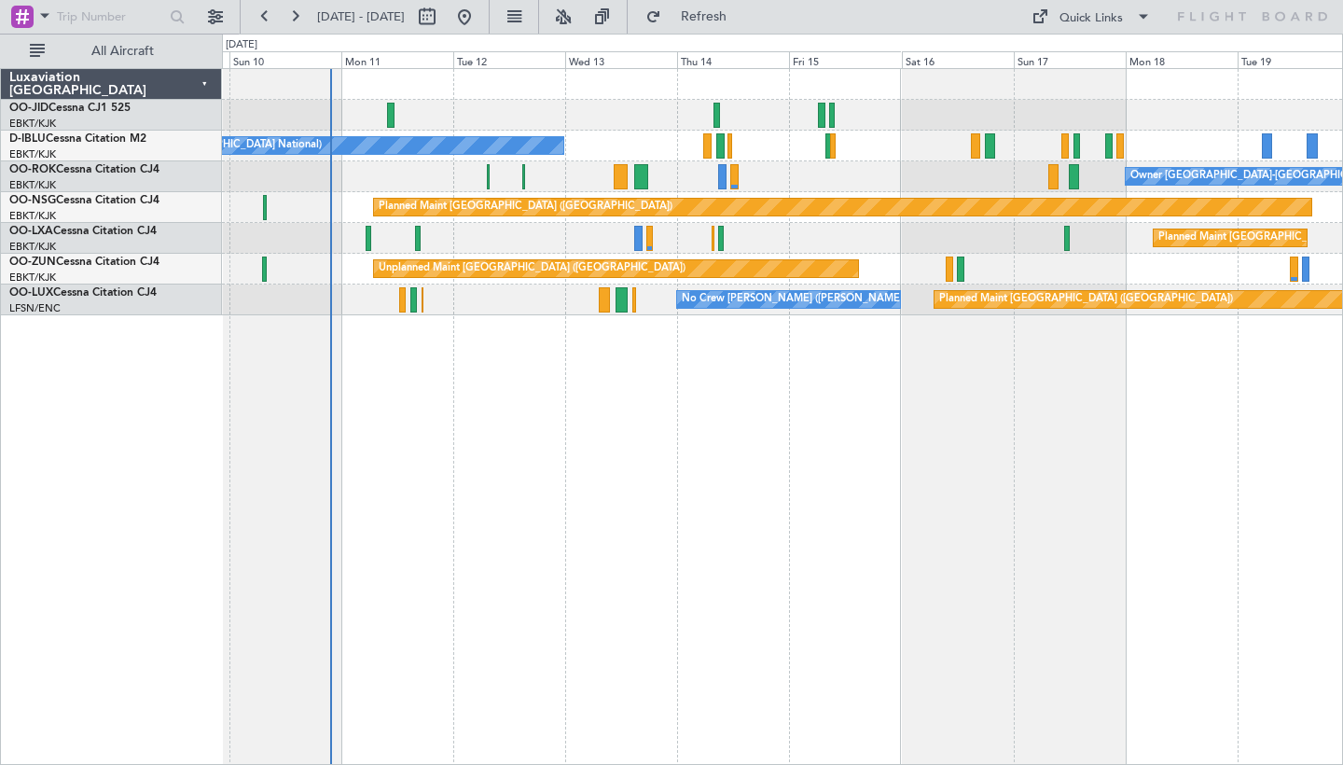
click at [684, 421] on div "No Crew [GEOGRAPHIC_DATA] ([GEOGRAPHIC_DATA] National) Owner [GEOGRAPHIC_DATA]-…" at bounding box center [782, 416] width 1121 height 697
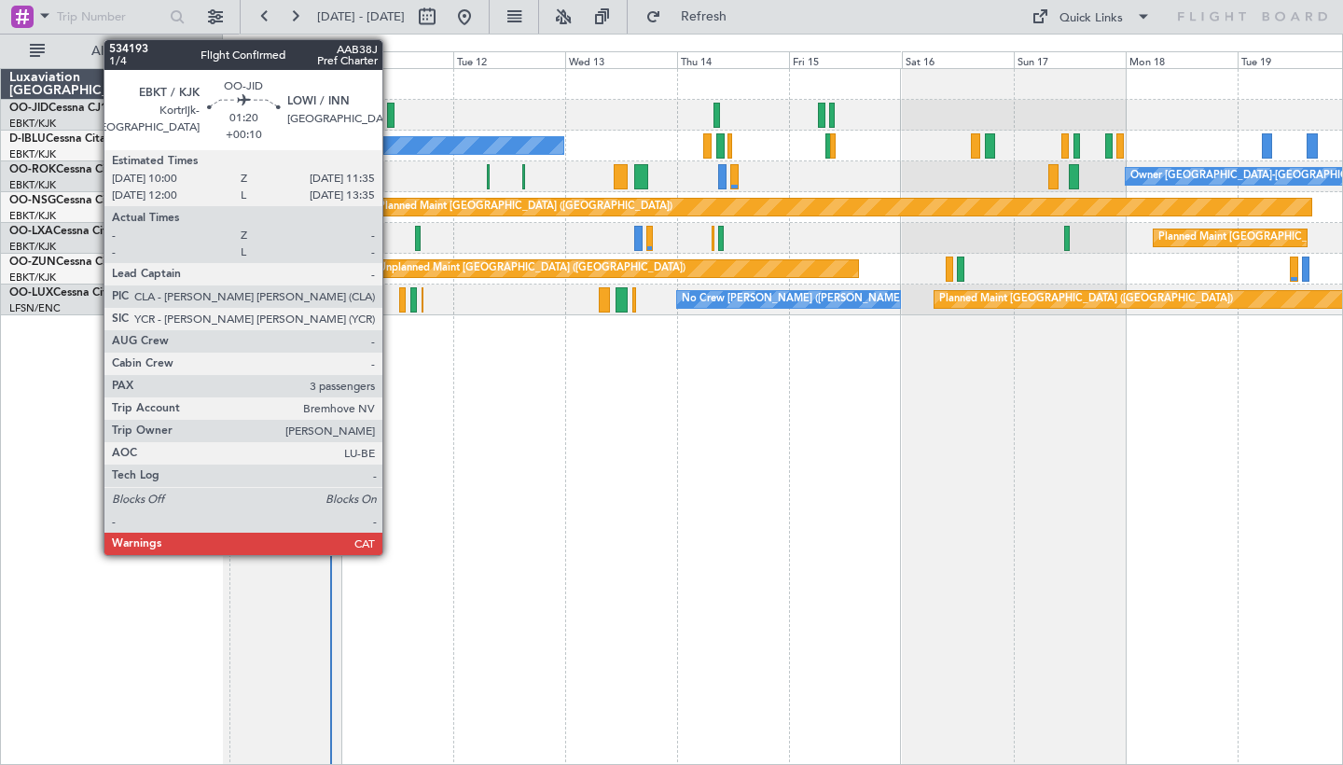
click at [391, 117] on div at bounding box center [390, 115] width 7 height 25
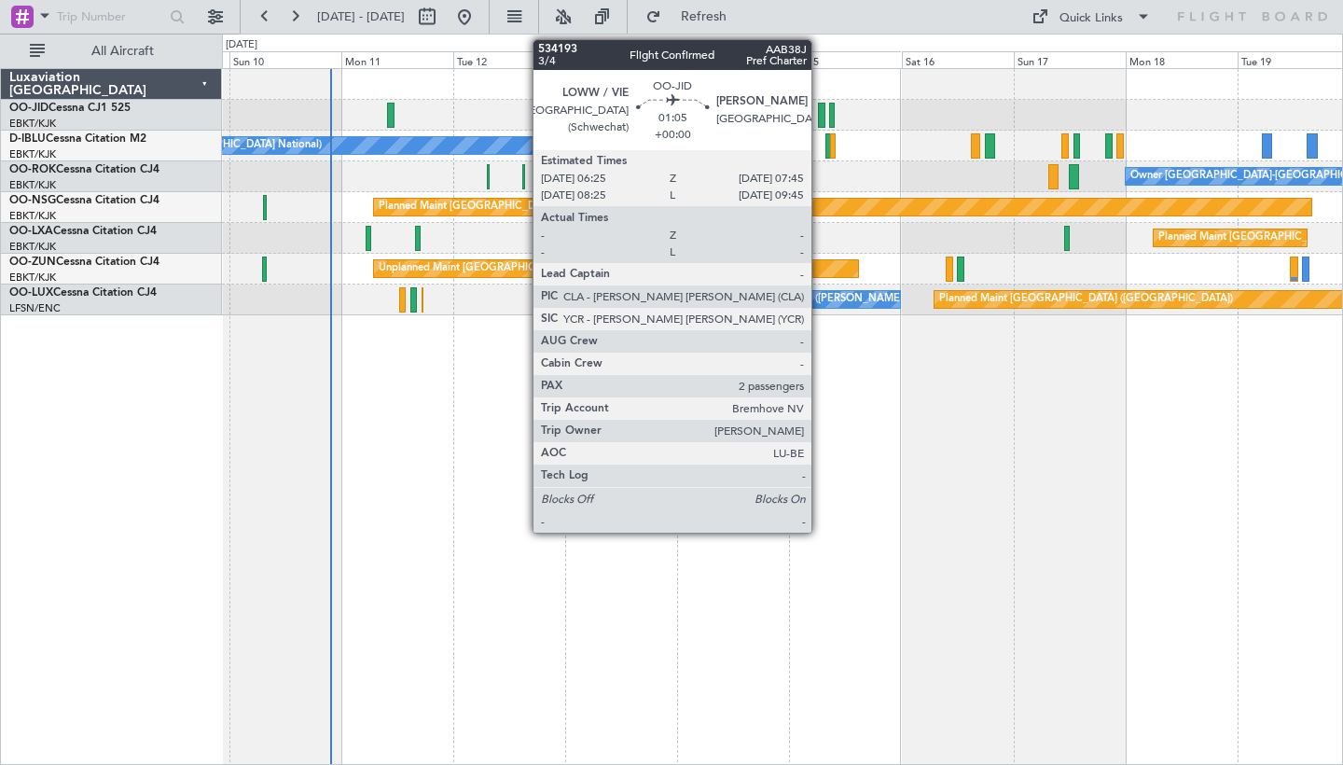
click at [820, 117] on div at bounding box center [821, 115] width 7 height 25
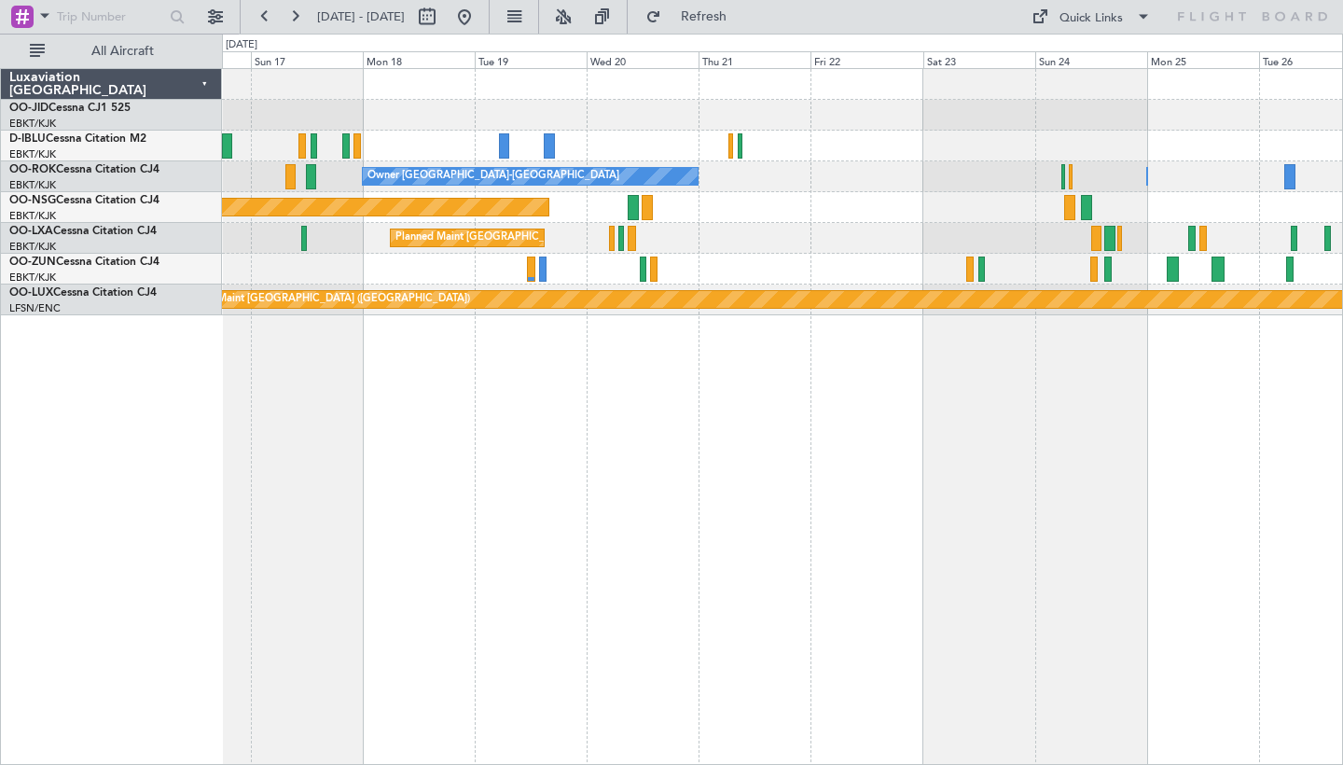
click at [441, 99] on div "Owner [GEOGRAPHIC_DATA]-[GEOGRAPHIC_DATA] Owner [GEOGRAPHIC_DATA]-[GEOGRAPHIC_D…" at bounding box center [782, 192] width 1120 height 246
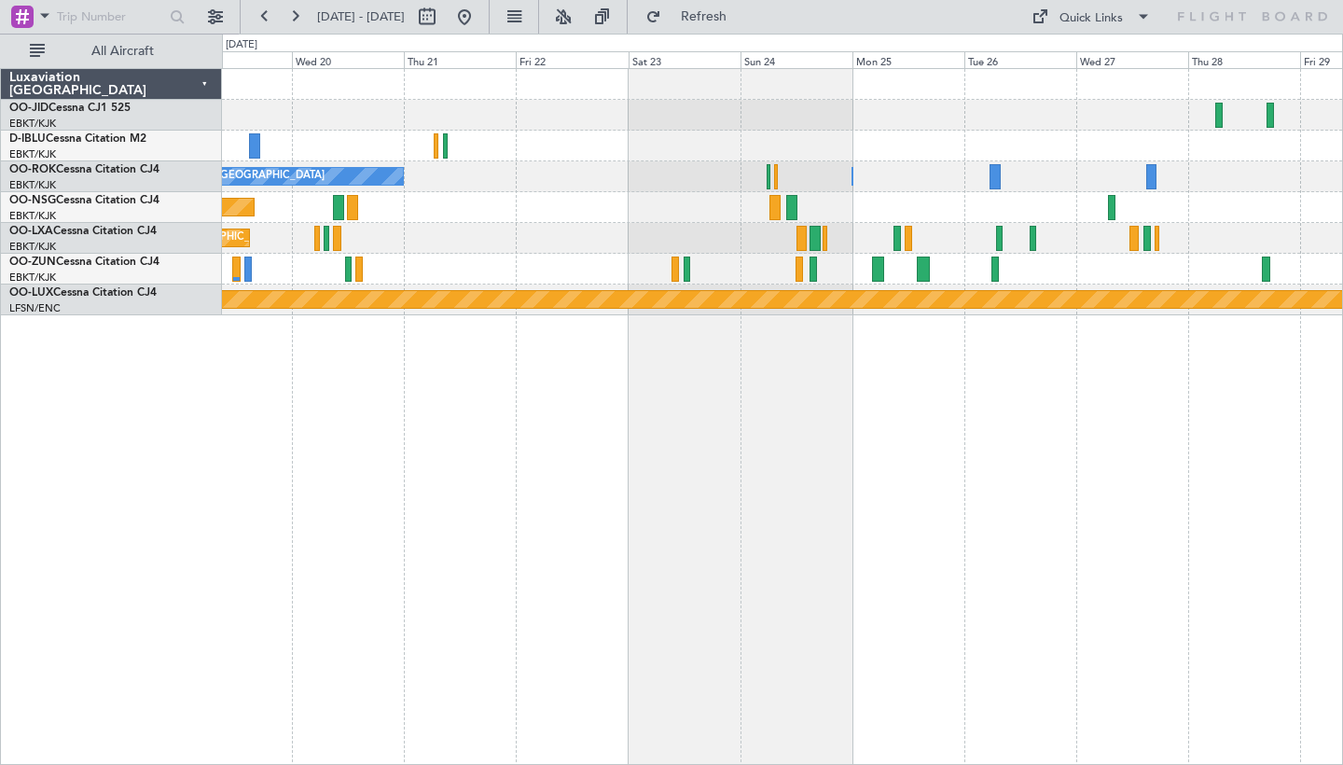
click at [861, 268] on div at bounding box center [782, 269] width 1120 height 31
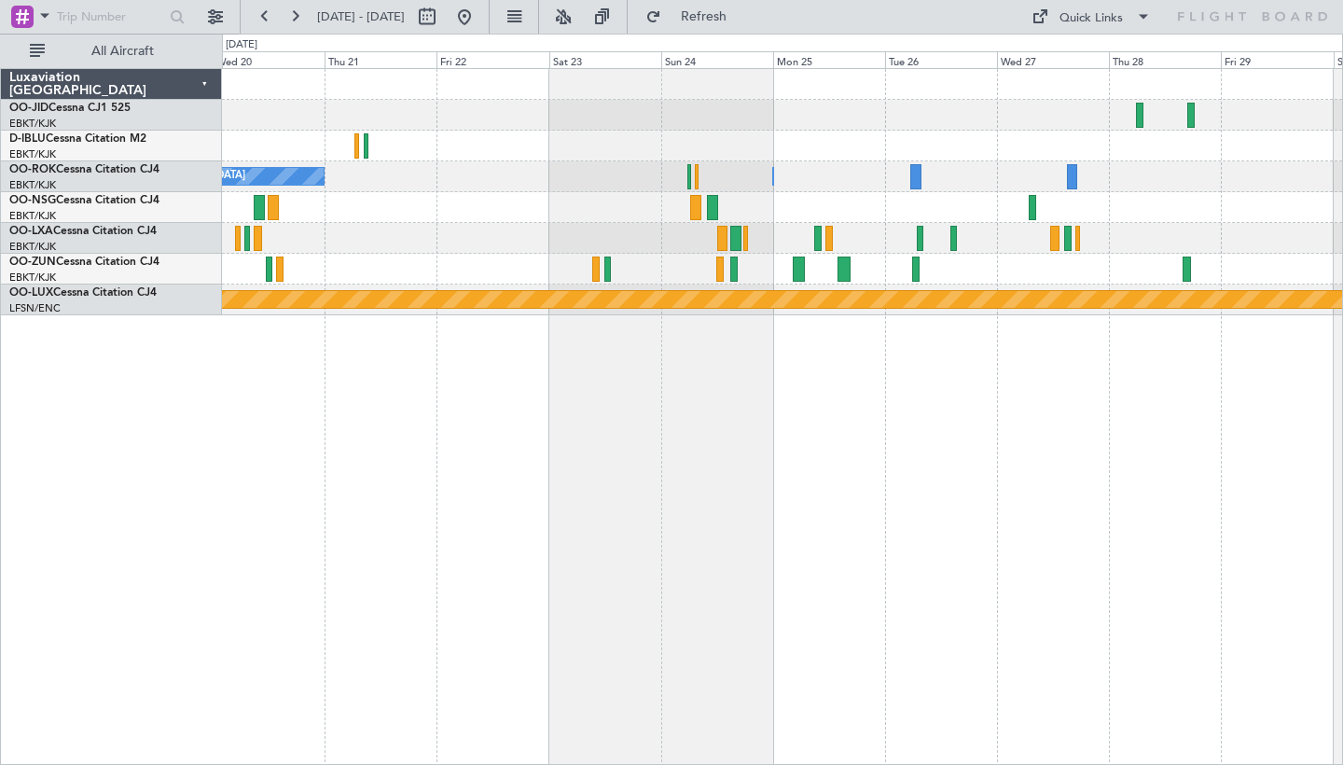
click at [981, 508] on div "Owner [GEOGRAPHIC_DATA]-[GEOGRAPHIC_DATA] Owner [GEOGRAPHIC_DATA]-[GEOGRAPHIC_D…" at bounding box center [782, 416] width 1121 height 697
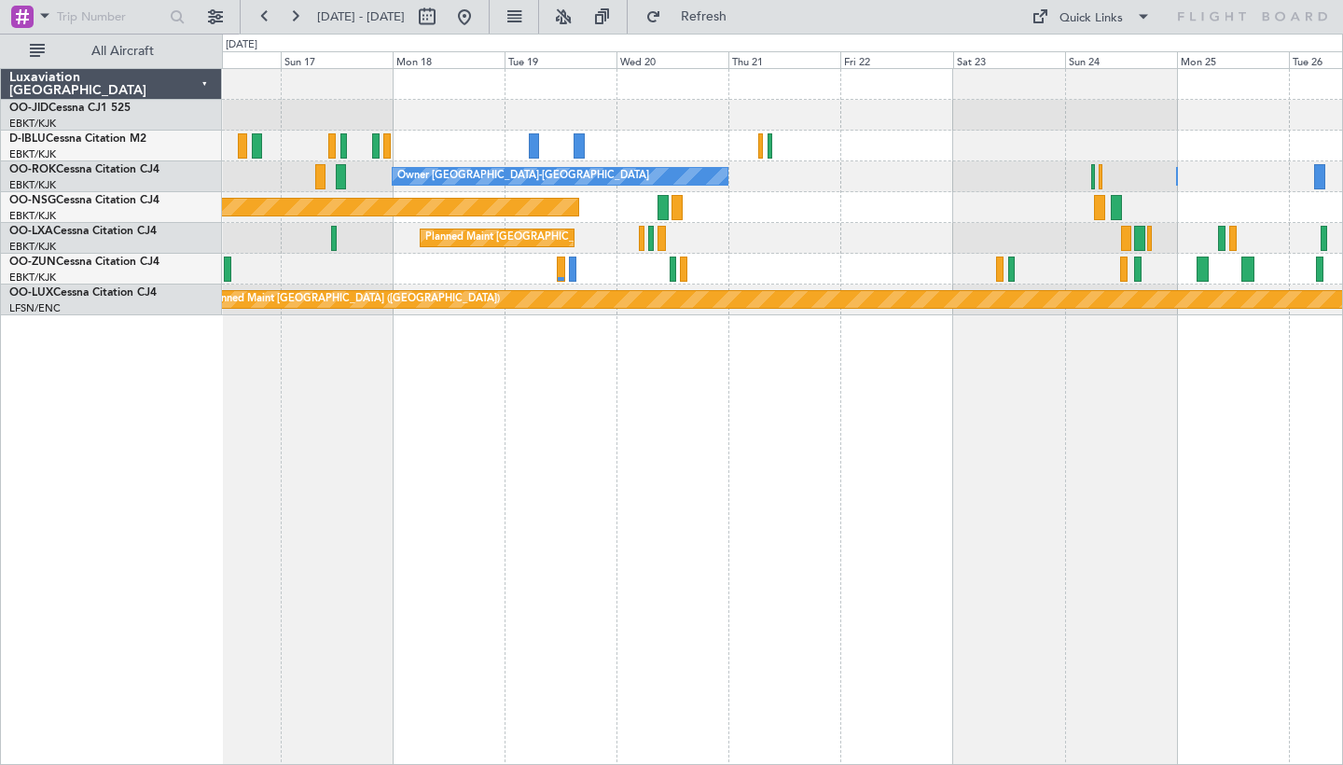
click at [782, 519] on div "Owner [GEOGRAPHIC_DATA]-[GEOGRAPHIC_DATA] Owner [GEOGRAPHIC_DATA]-[GEOGRAPHIC_D…" at bounding box center [782, 416] width 1121 height 697
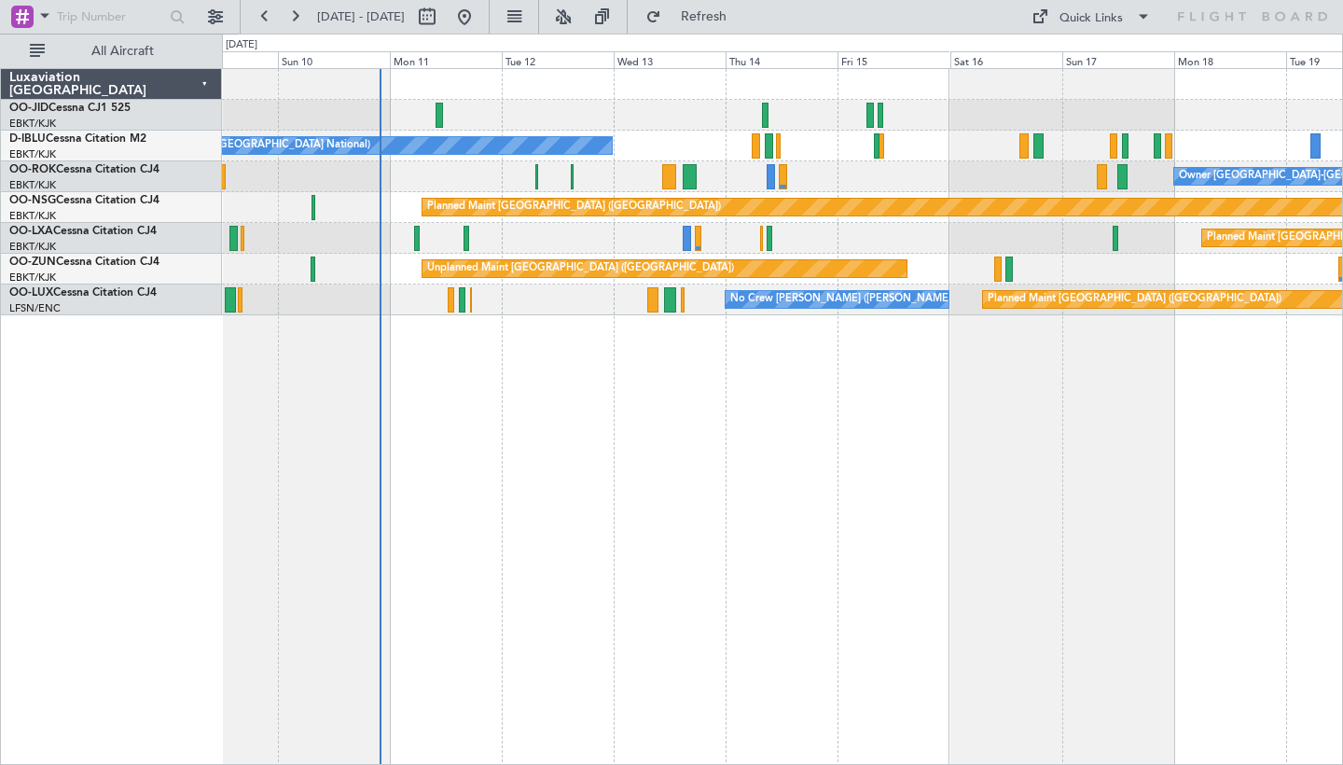
click at [868, 636] on div "No Crew [GEOGRAPHIC_DATA] ([GEOGRAPHIC_DATA] National) Owner [GEOGRAPHIC_DATA]-…" at bounding box center [782, 416] width 1121 height 697
click at [294, 19] on button at bounding box center [295, 17] width 30 height 30
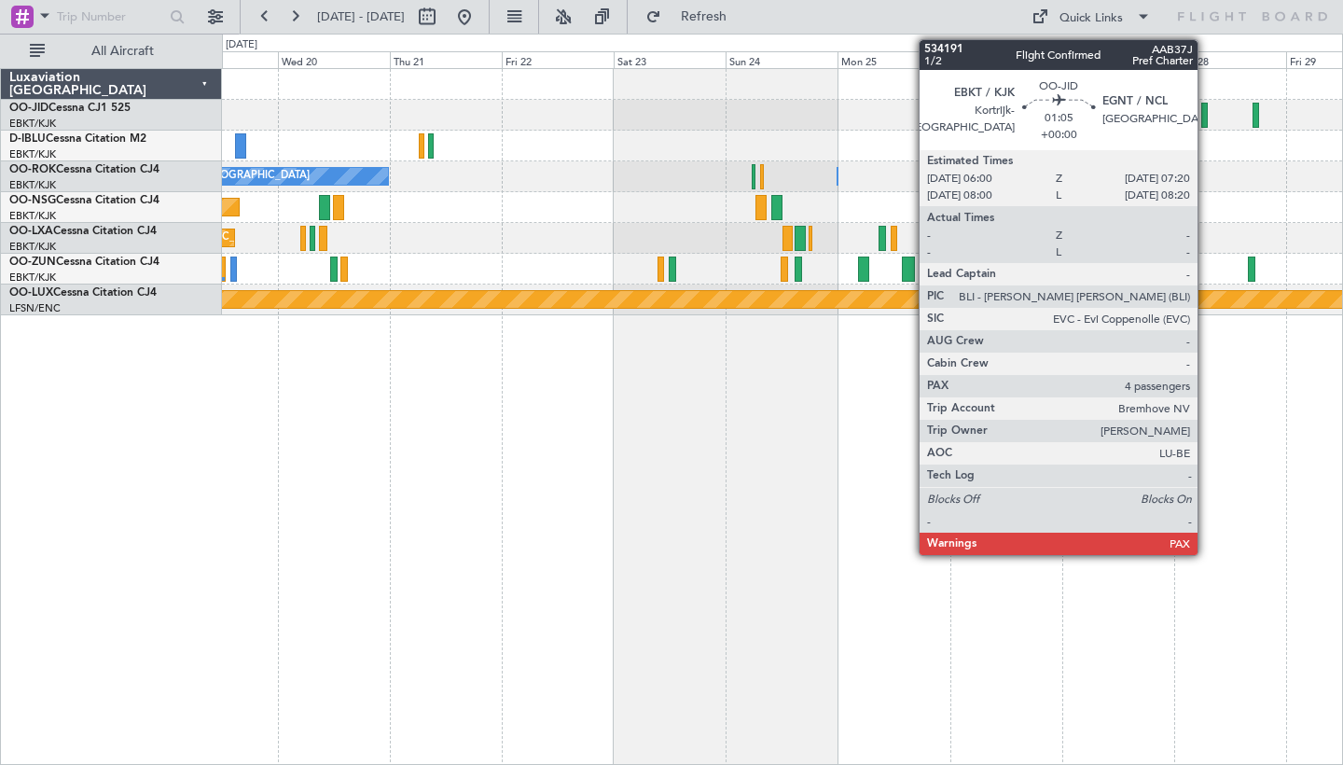
click at [1206, 124] on div at bounding box center [1204, 115] width 7 height 25
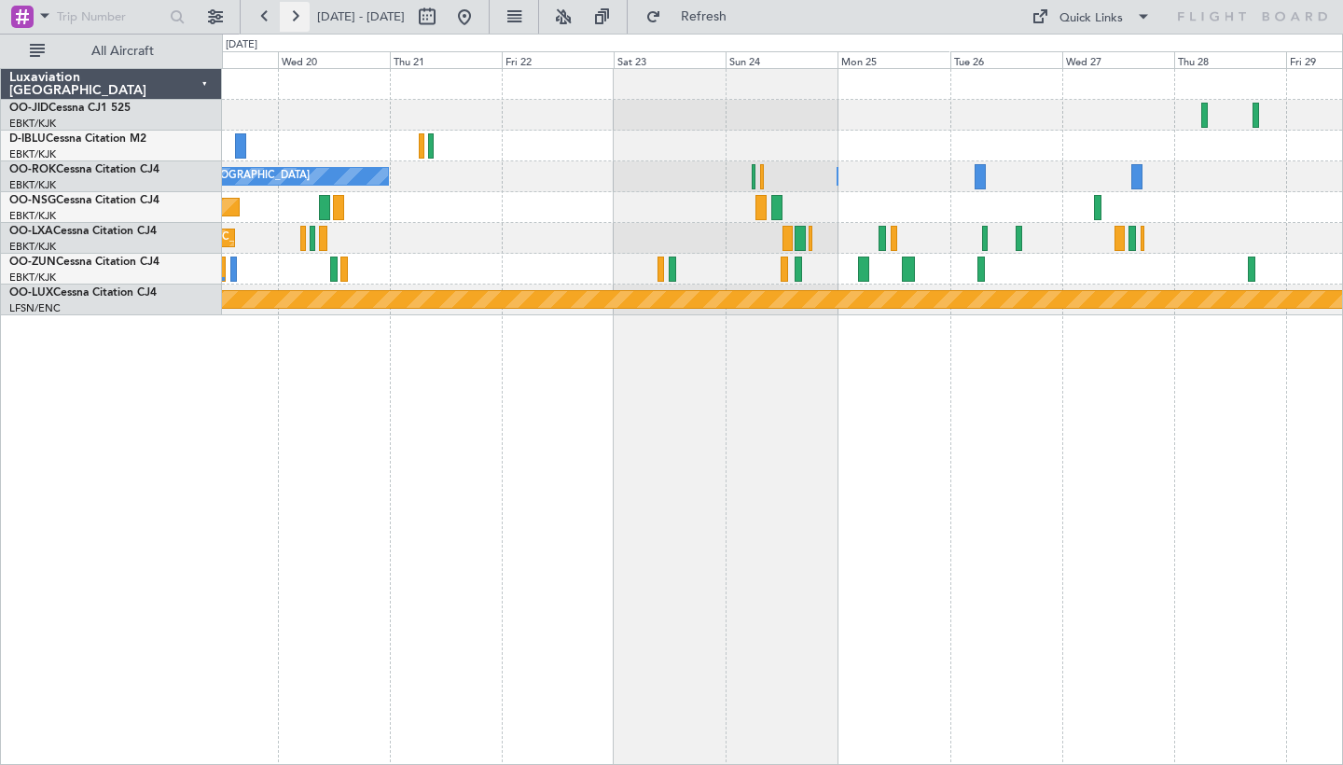
click at [288, 15] on button at bounding box center [295, 17] width 30 height 30
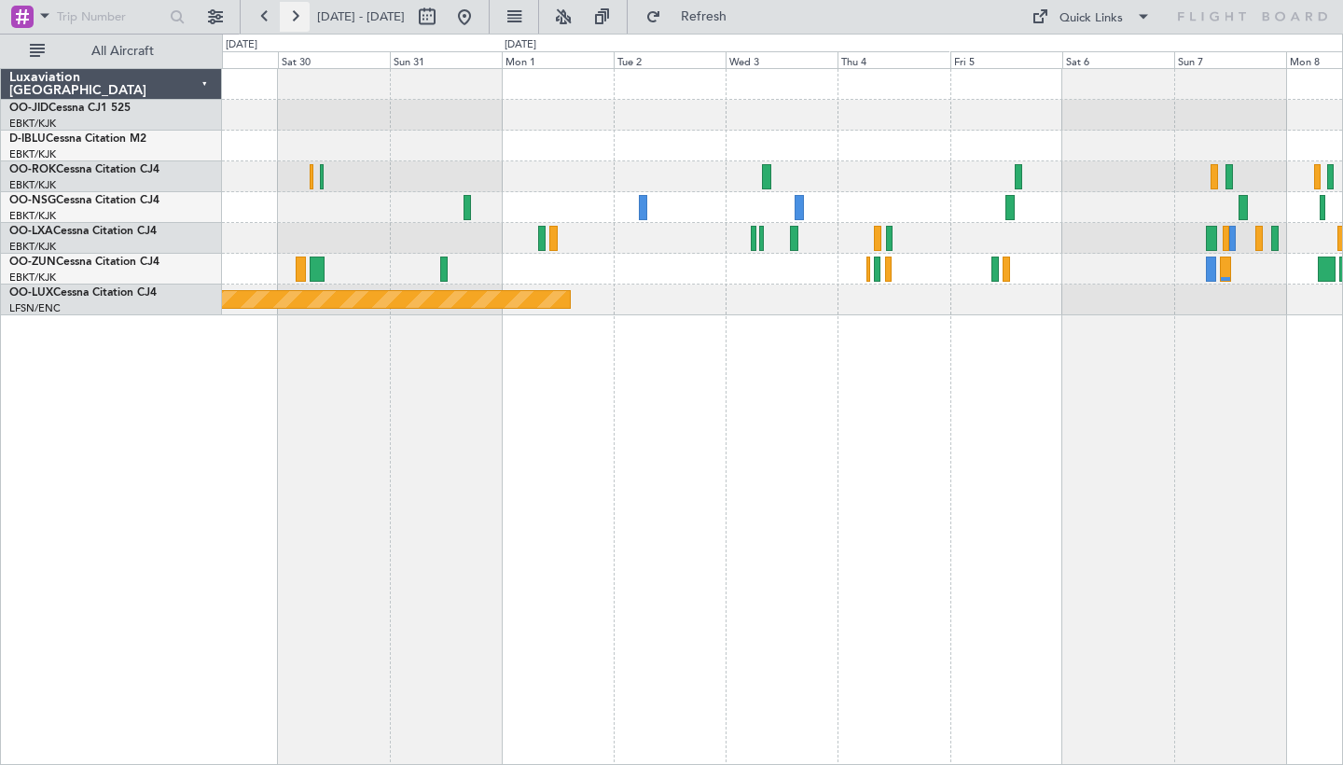
click at [288, 15] on button at bounding box center [295, 17] width 30 height 30
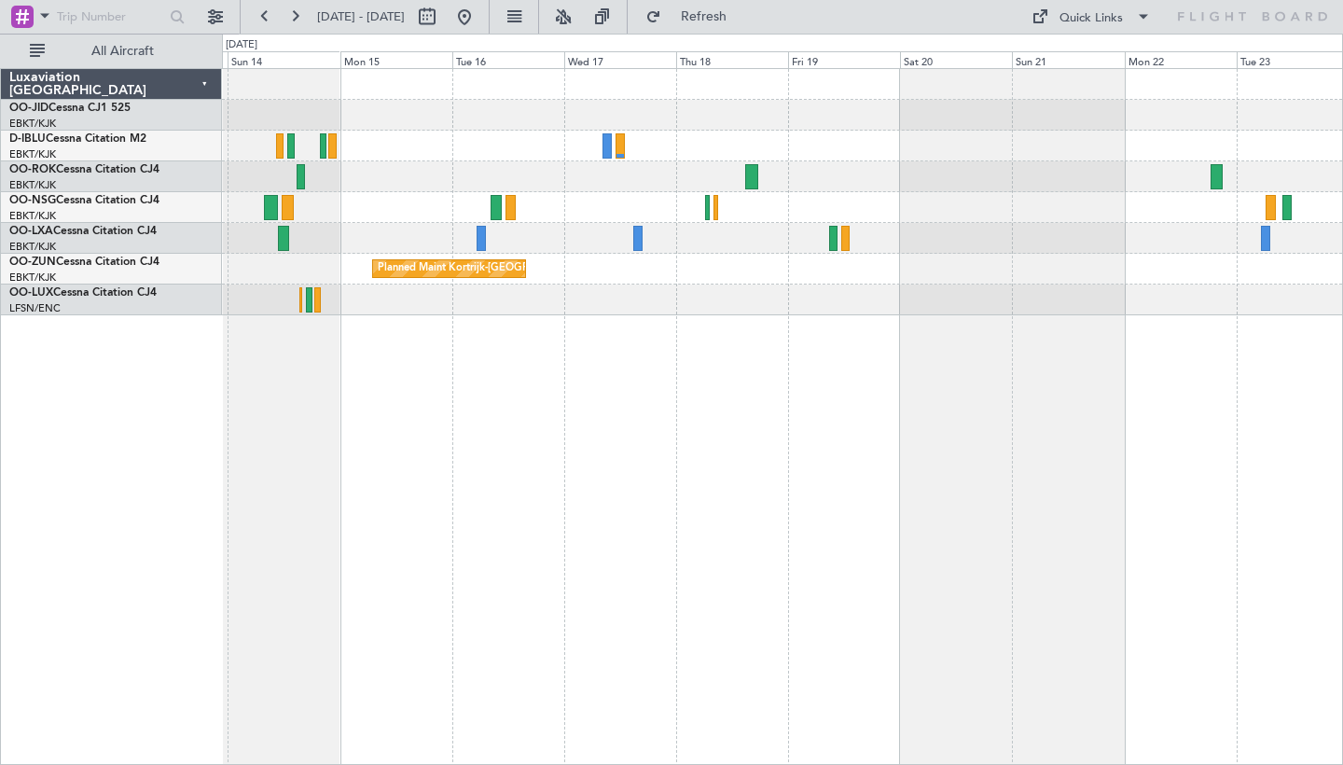
click at [588, 141] on div "A/C Unavailable [GEOGRAPHIC_DATA] ([GEOGRAPHIC_DATA] National)" at bounding box center [782, 146] width 1120 height 31
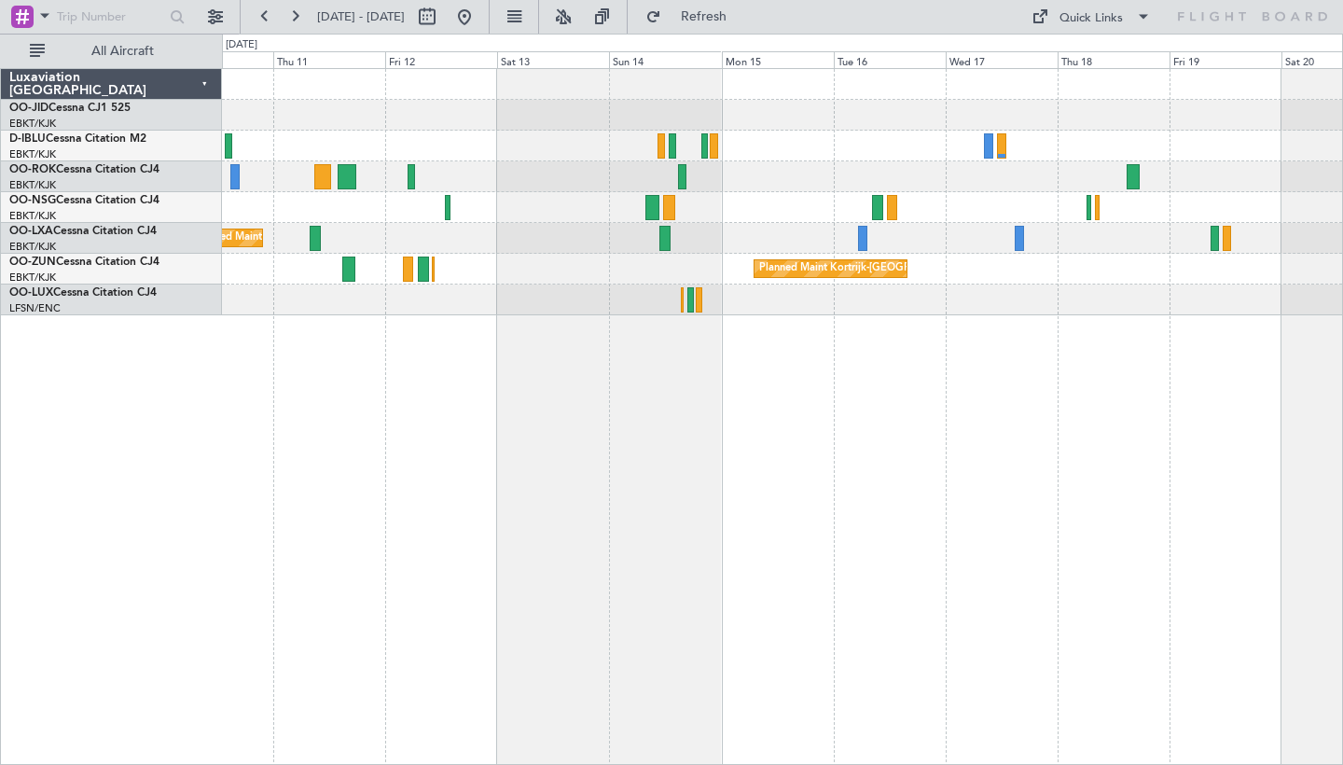
click at [1052, 252] on div "Planned Maint Kortrijk-[GEOGRAPHIC_DATA] Planned Maint [GEOGRAPHIC_DATA]-[GEOGR…" at bounding box center [782, 192] width 1120 height 246
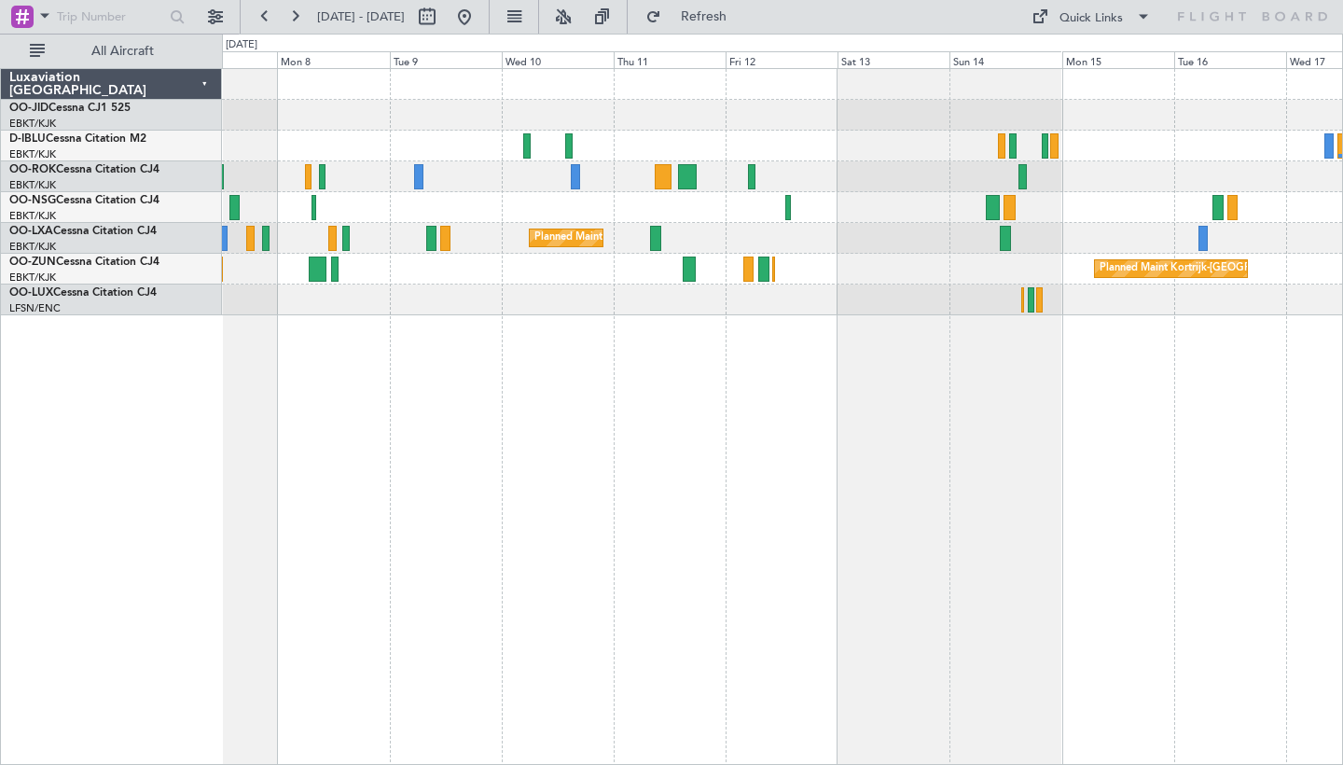
click at [1113, 427] on div "Planned Maint Kortrijk-[GEOGRAPHIC_DATA] Planned Maint [GEOGRAPHIC_DATA]-[GEOGR…" at bounding box center [782, 416] width 1121 height 697
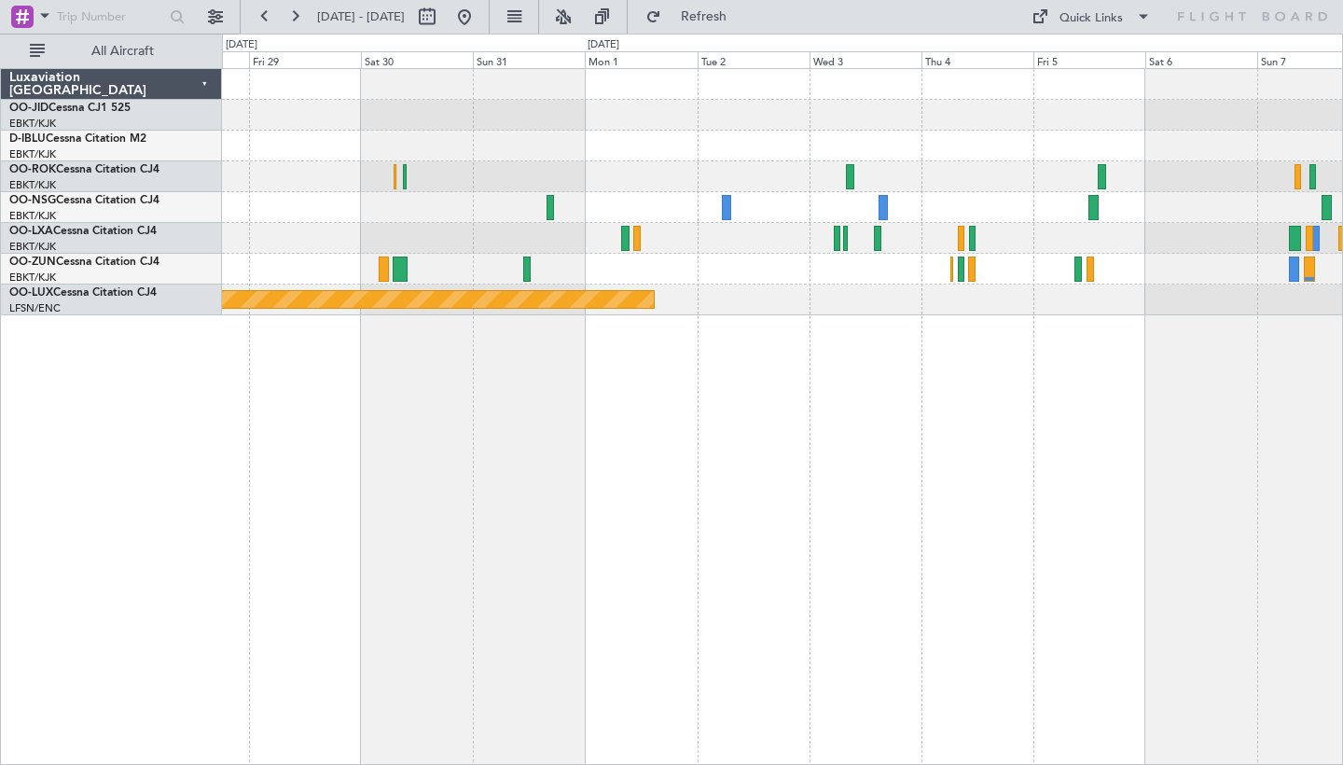
click at [1175, 485] on div "Planned Maint Kortrijk-[GEOGRAPHIC_DATA] Planned Maint [GEOGRAPHIC_DATA] ([GEOG…" at bounding box center [782, 416] width 1121 height 697
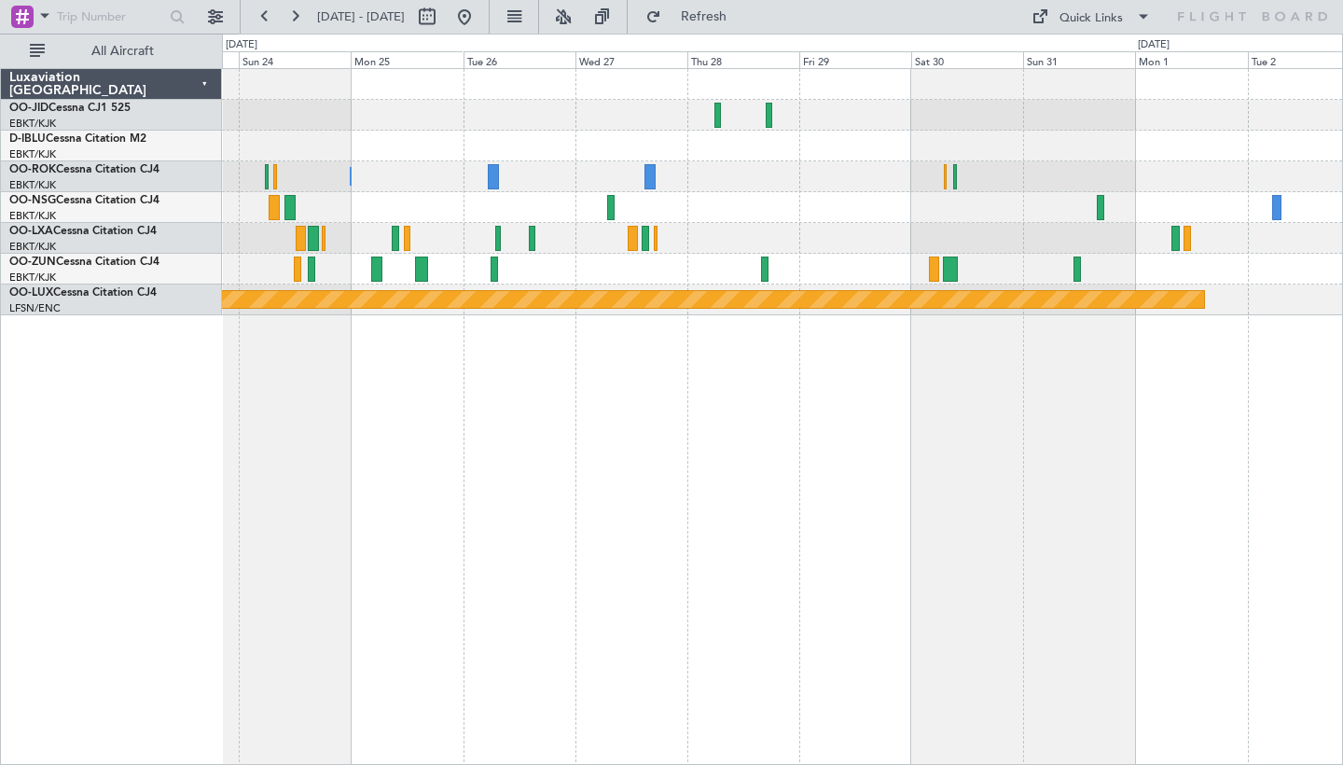
click at [1098, 516] on div "Owner [GEOGRAPHIC_DATA]-[GEOGRAPHIC_DATA] Planned Maint [GEOGRAPHIC_DATA] ([GEO…" at bounding box center [782, 416] width 1121 height 697
click at [479, 21] on button at bounding box center [465, 17] width 30 height 30
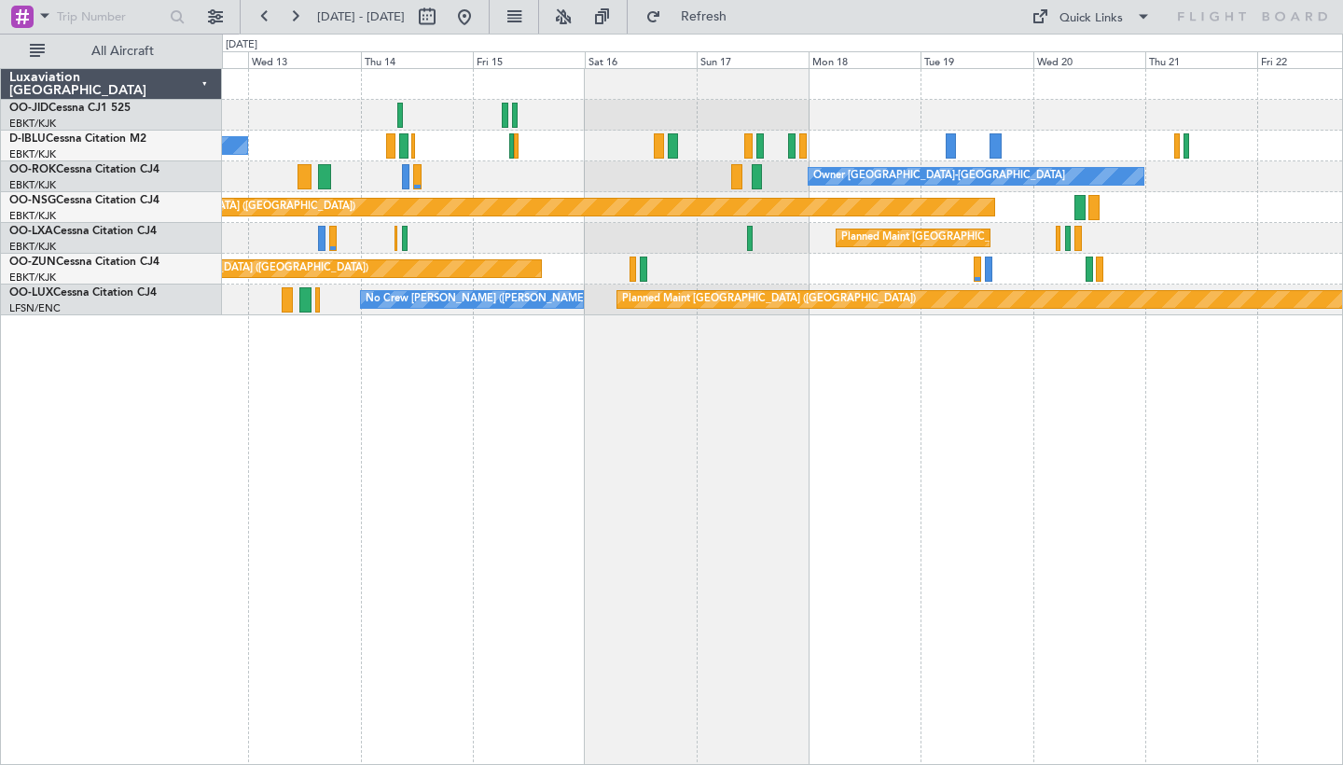
click at [499, 388] on div "No Crew [GEOGRAPHIC_DATA] ([GEOGRAPHIC_DATA] National) Owner [GEOGRAPHIC_DATA]-…" at bounding box center [782, 416] width 1121 height 697
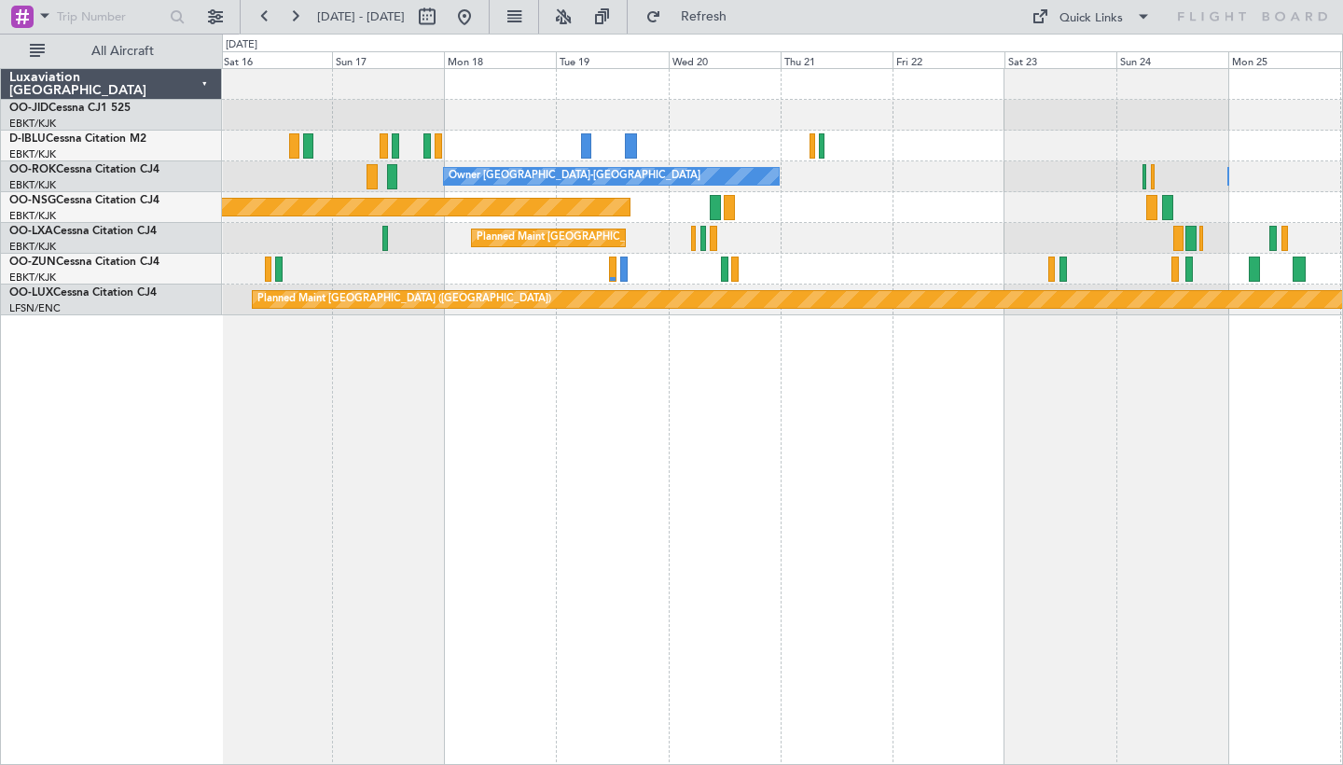
click at [571, 391] on div "Owner [GEOGRAPHIC_DATA]-[GEOGRAPHIC_DATA] Owner [GEOGRAPHIC_DATA]-[GEOGRAPHIC_D…" at bounding box center [782, 416] width 1121 height 697
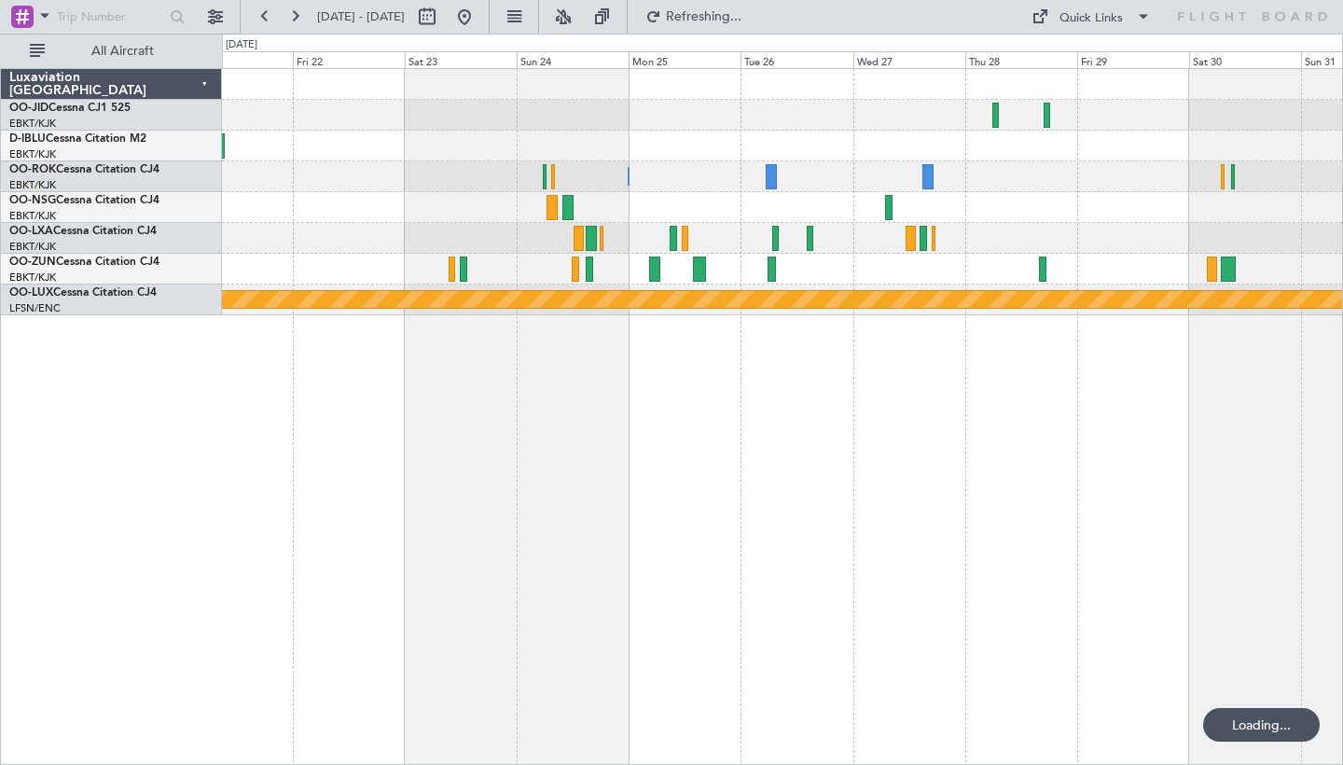
click at [744, 401] on div "Owner [GEOGRAPHIC_DATA]-[GEOGRAPHIC_DATA] Owner [GEOGRAPHIC_DATA]-[GEOGRAPHIC_D…" at bounding box center [782, 416] width 1121 height 697
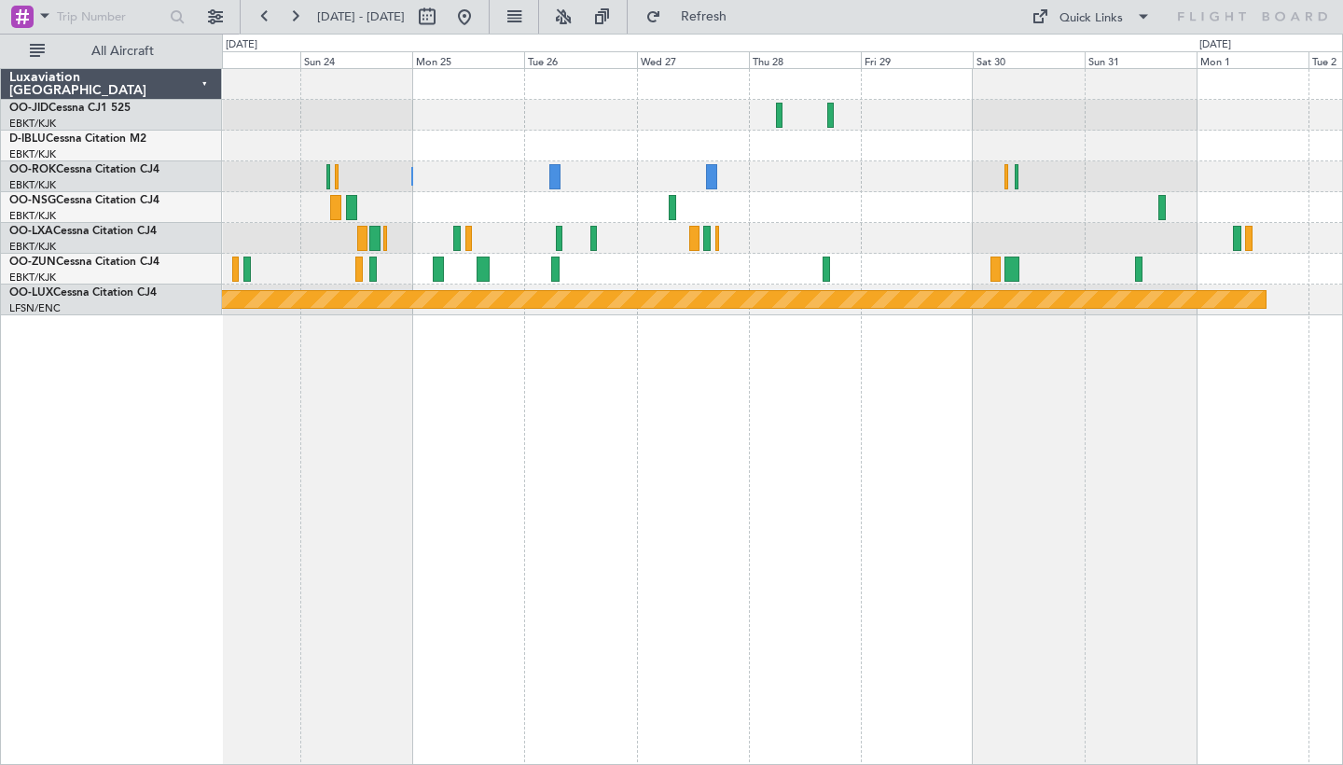
click at [919, 371] on div "Owner [GEOGRAPHIC_DATA]-[GEOGRAPHIC_DATA] Owner [GEOGRAPHIC_DATA]-[GEOGRAPHIC_D…" at bounding box center [782, 416] width 1121 height 697
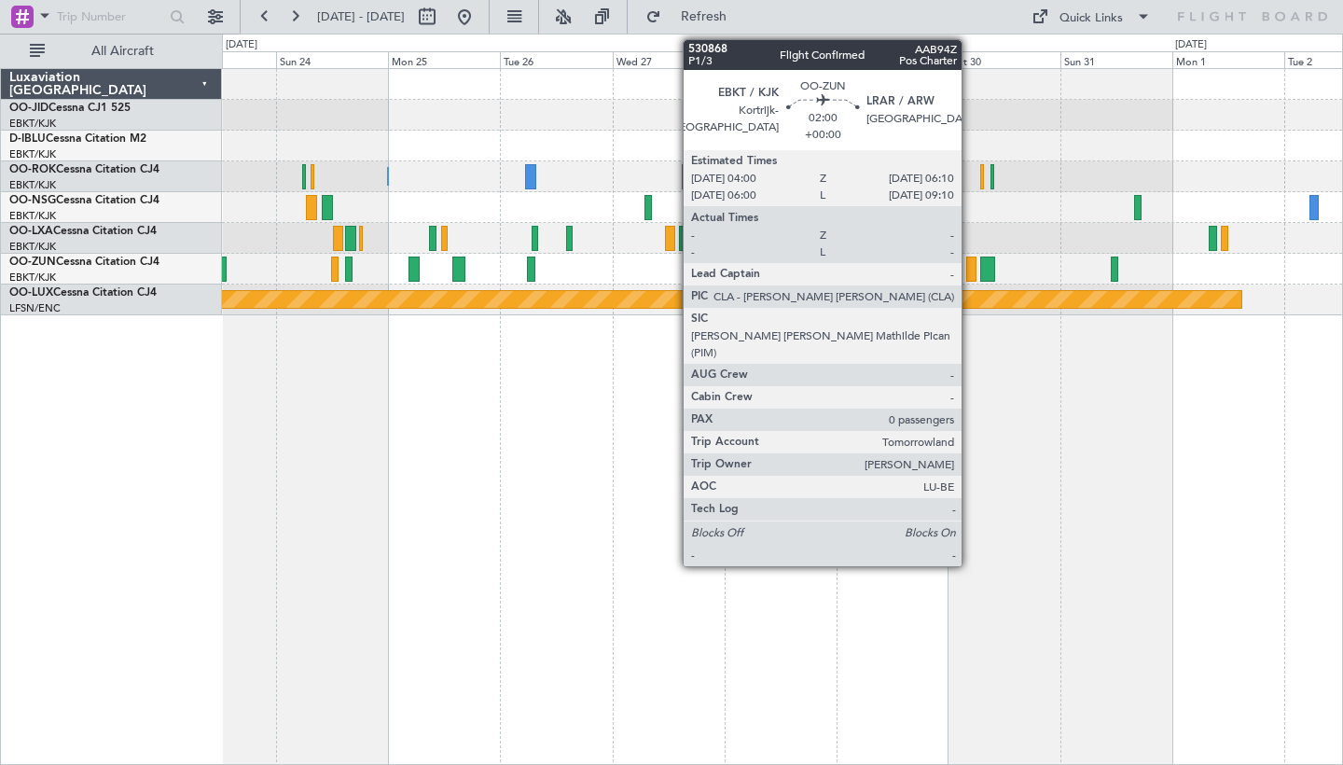
click at [970, 265] on div at bounding box center [971, 268] width 10 height 25
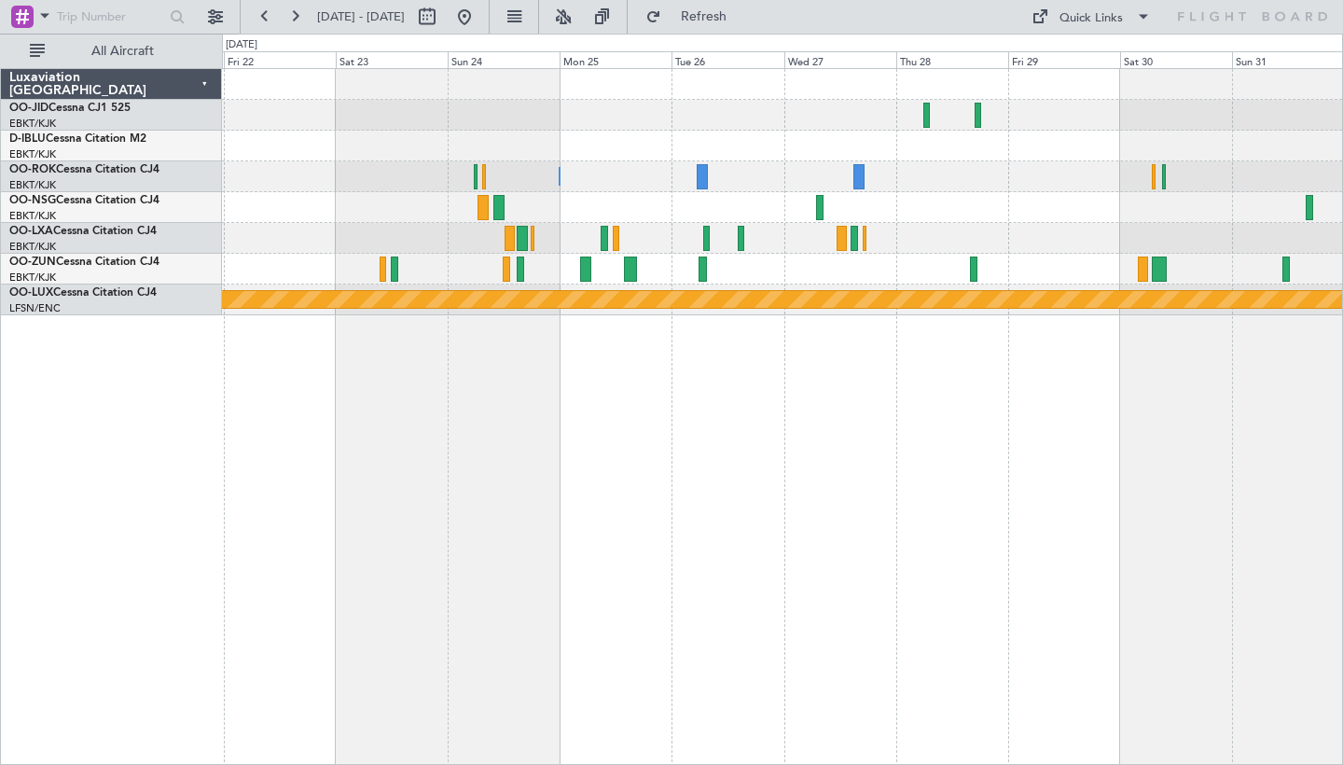
click at [1006, 501] on div "Owner [GEOGRAPHIC_DATA]-[GEOGRAPHIC_DATA] Owner [GEOGRAPHIC_DATA]-[GEOGRAPHIC_D…" at bounding box center [782, 416] width 1121 height 697
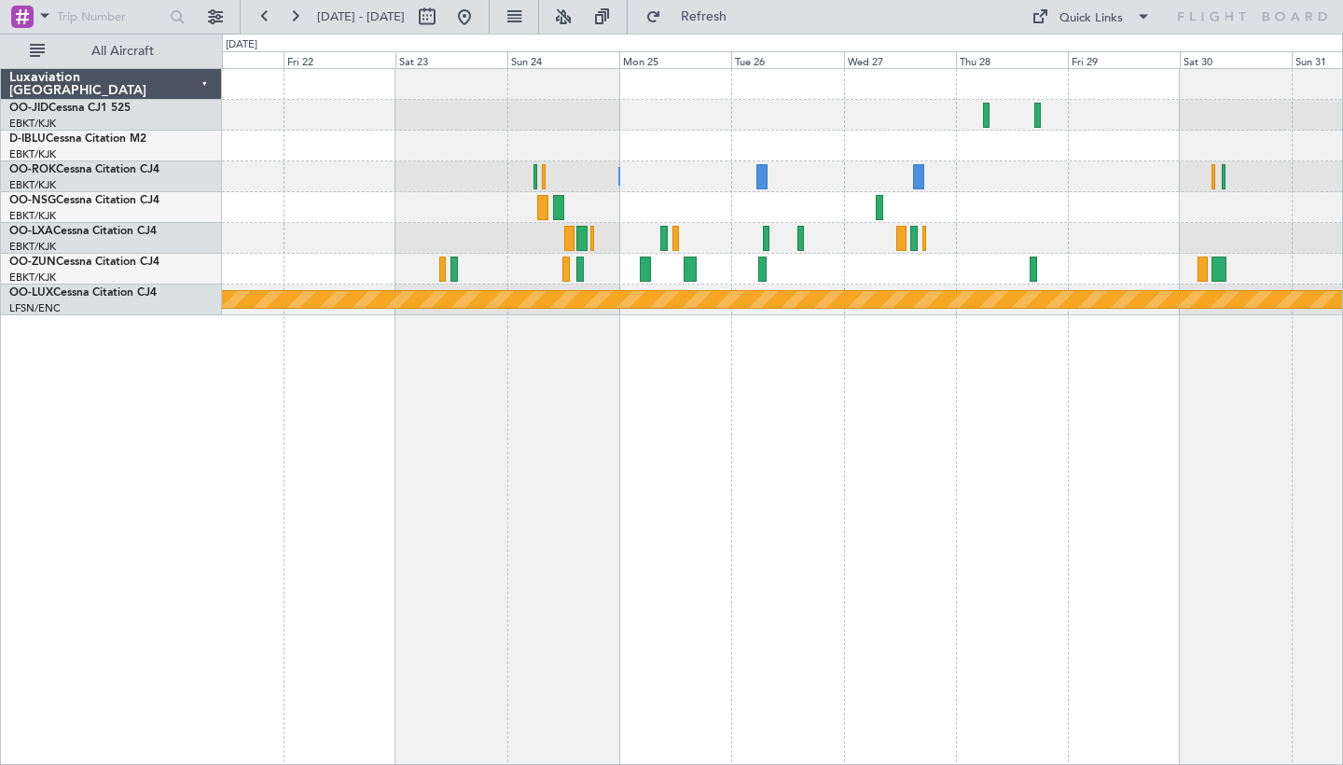
click at [1334, 529] on div "Owner [GEOGRAPHIC_DATA]-[GEOGRAPHIC_DATA] Owner [GEOGRAPHIC_DATA]-[GEOGRAPHIC_D…" at bounding box center [782, 416] width 1121 height 697
